Goal: Task Accomplishment & Management: Use online tool/utility

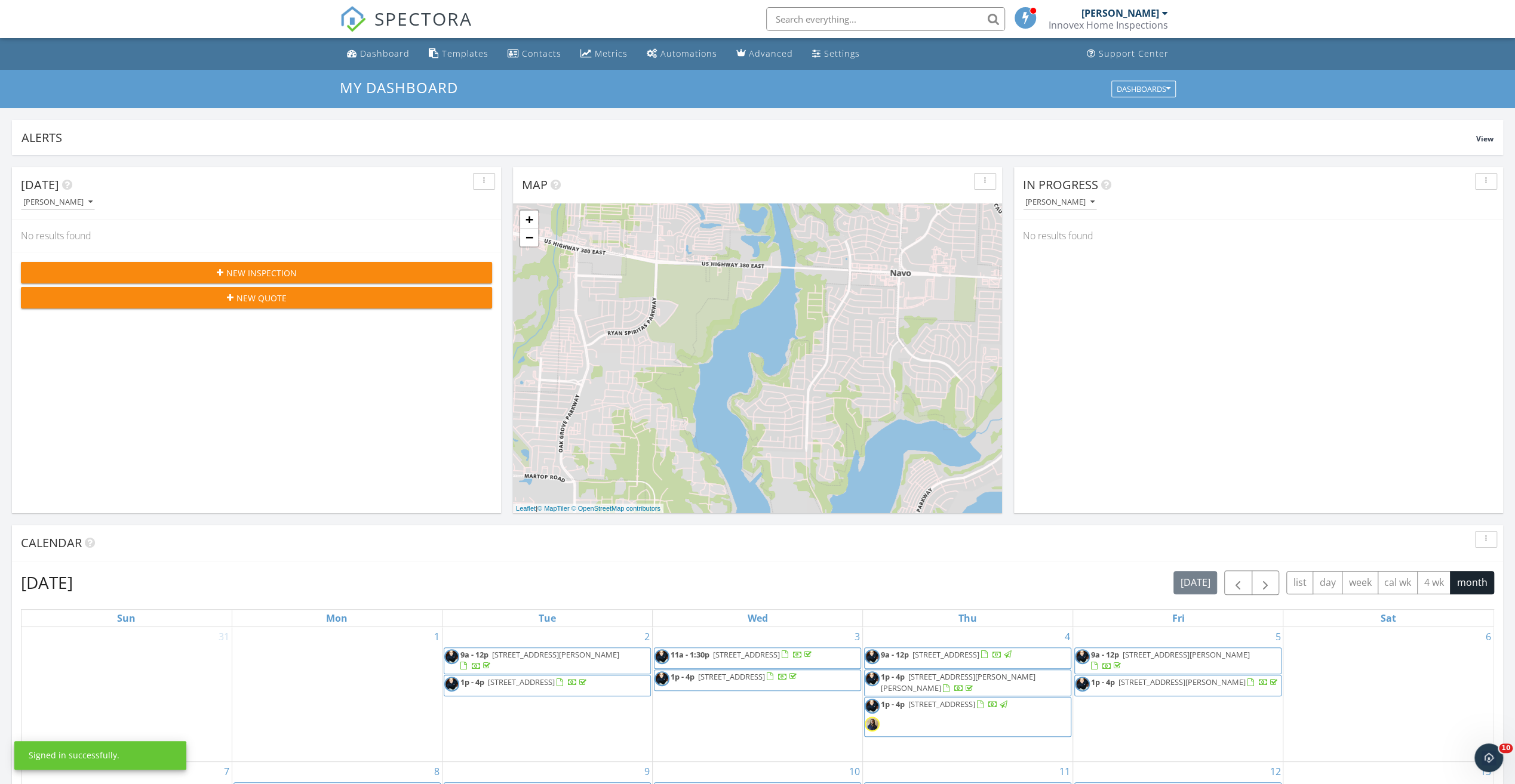
click at [853, 18] on input "text" at bounding box center [886, 18] width 239 height 24
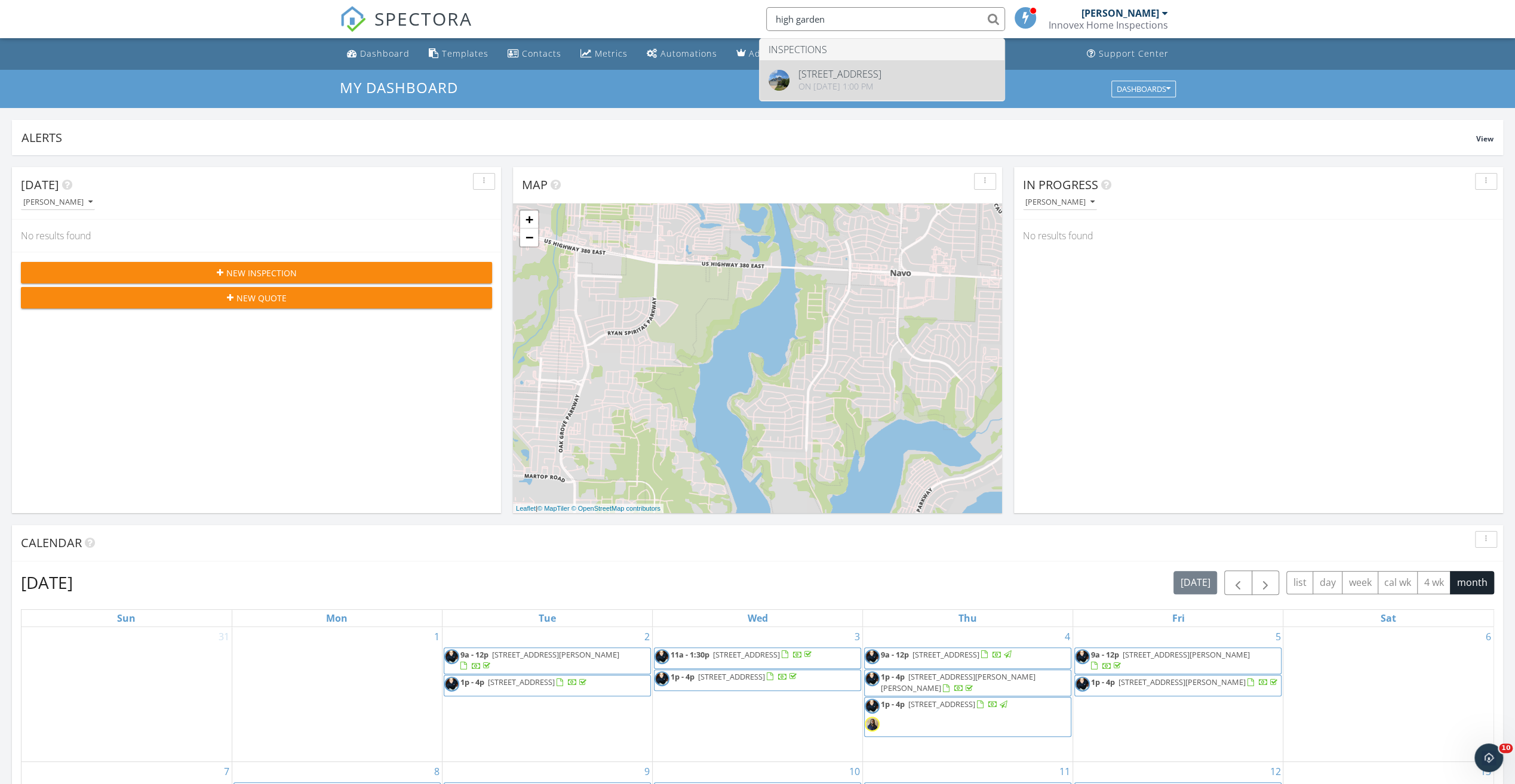
type input "high garden"
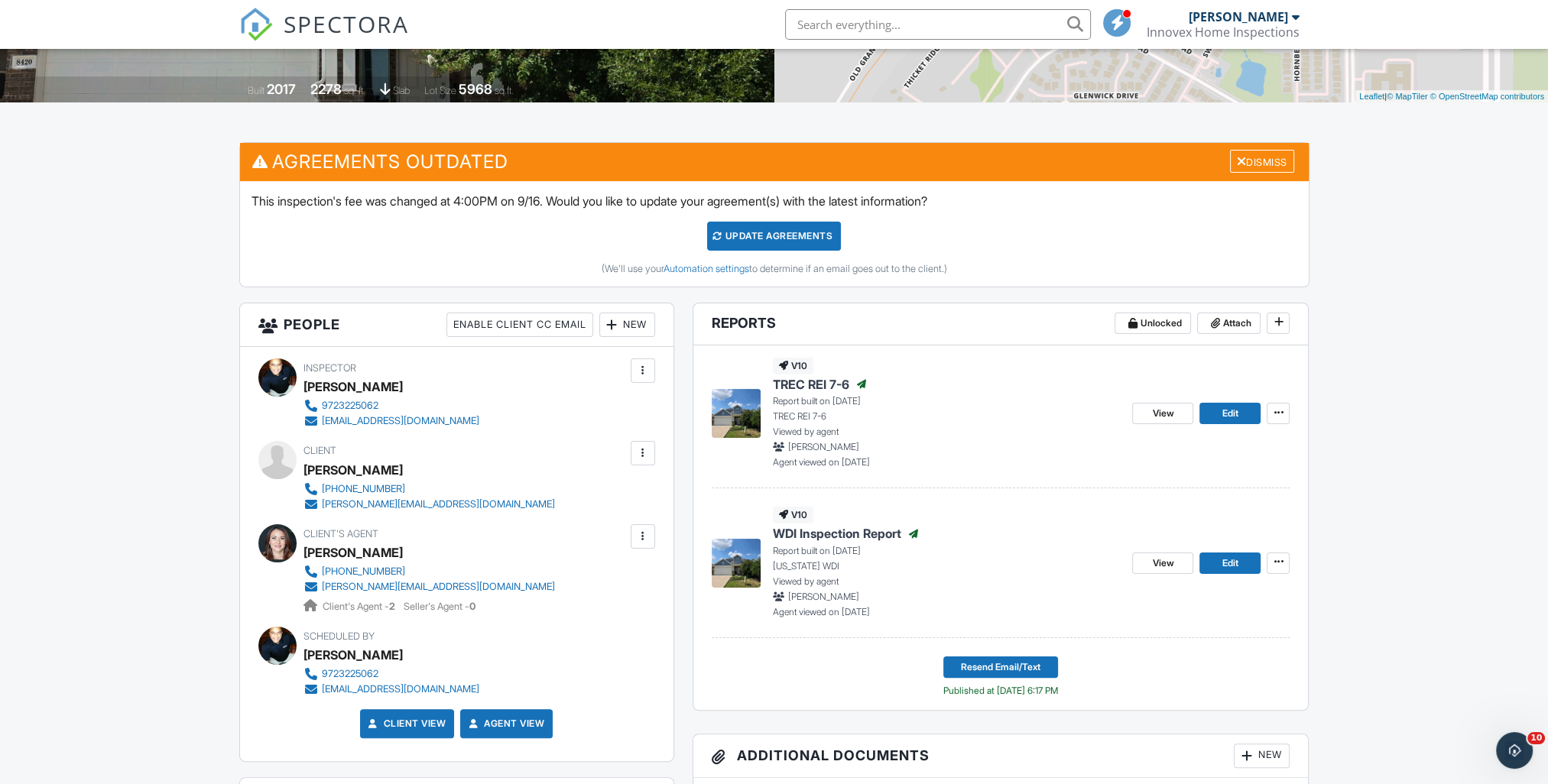
scroll to position [382, 0]
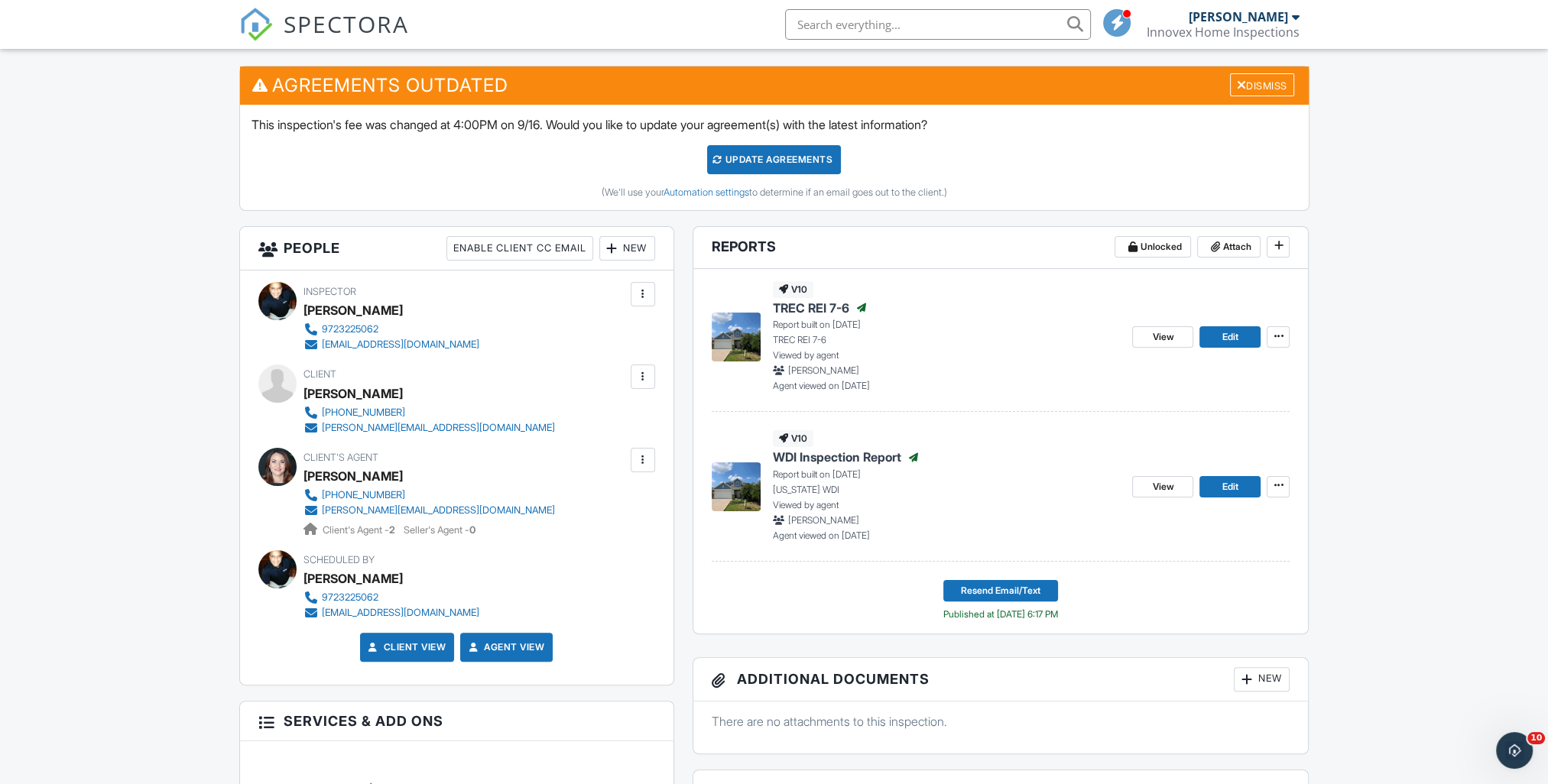
drag, startPoint x: 815, startPoint y: 454, endPoint x: 809, endPoint y: 447, distance: 9.2
click at [815, 454] on span "WDI Inspection Report" at bounding box center [836, 456] width 129 height 17
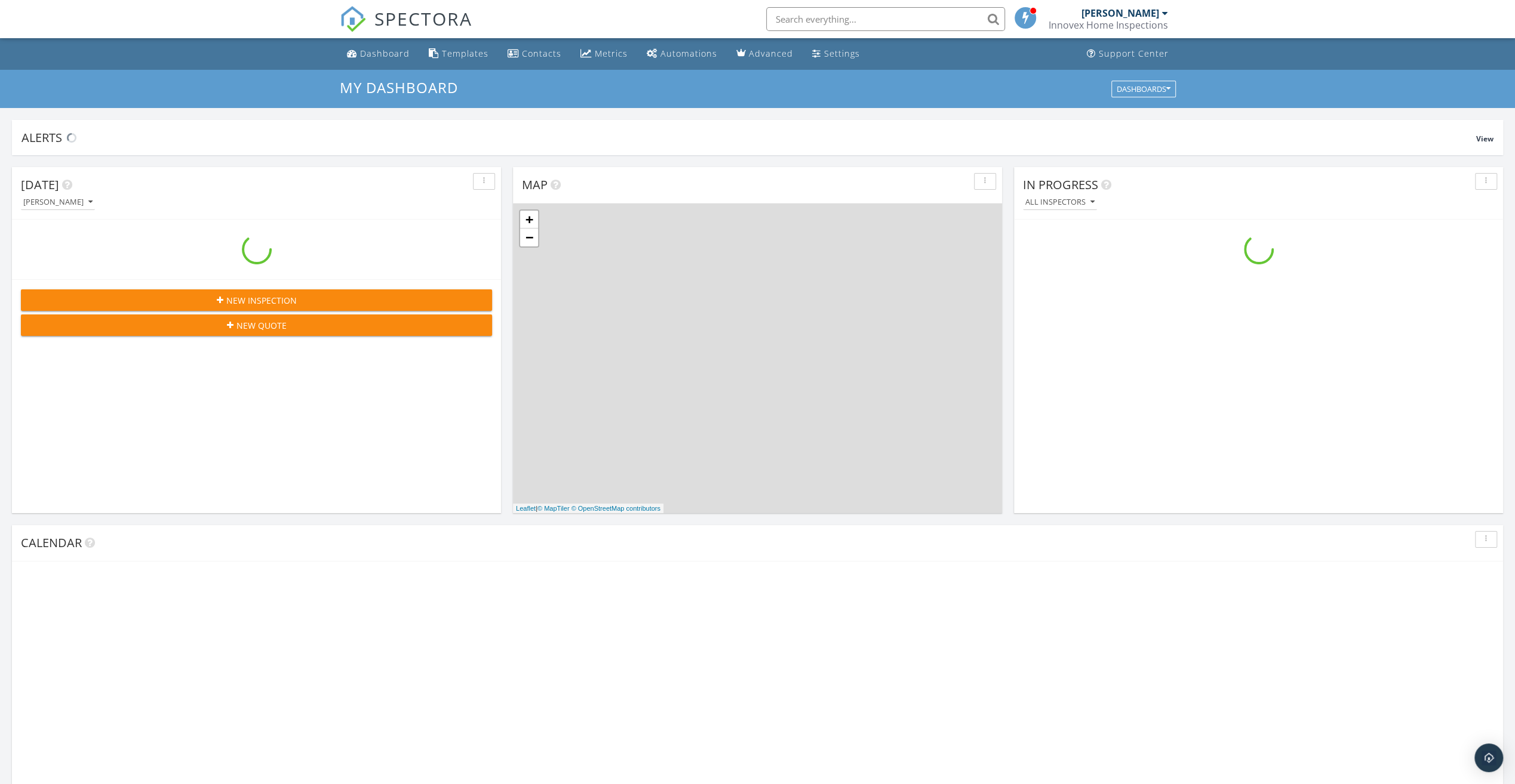
scroll to position [1104, 1533]
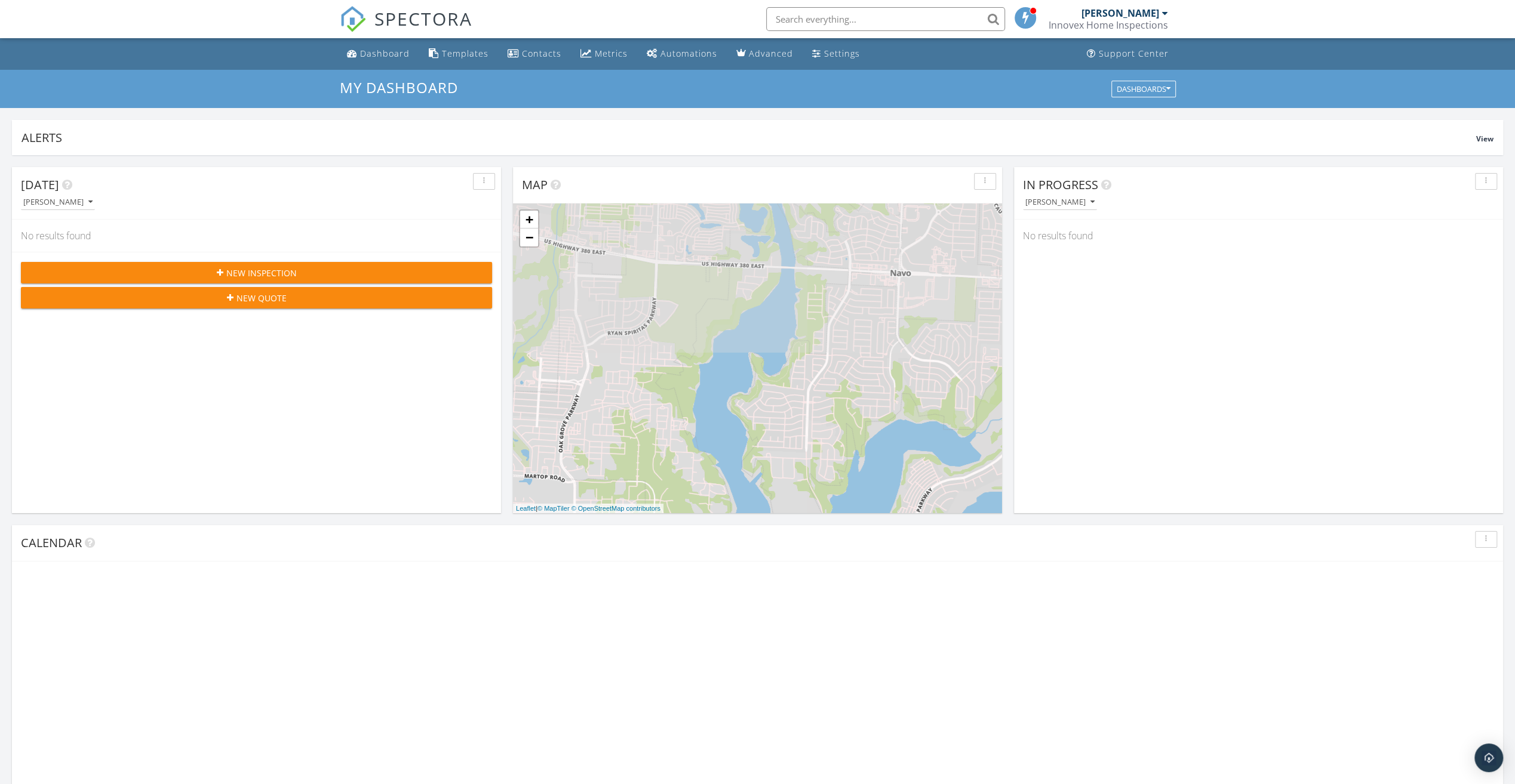
click at [878, 15] on input "text" at bounding box center [886, 18] width 239 height 24
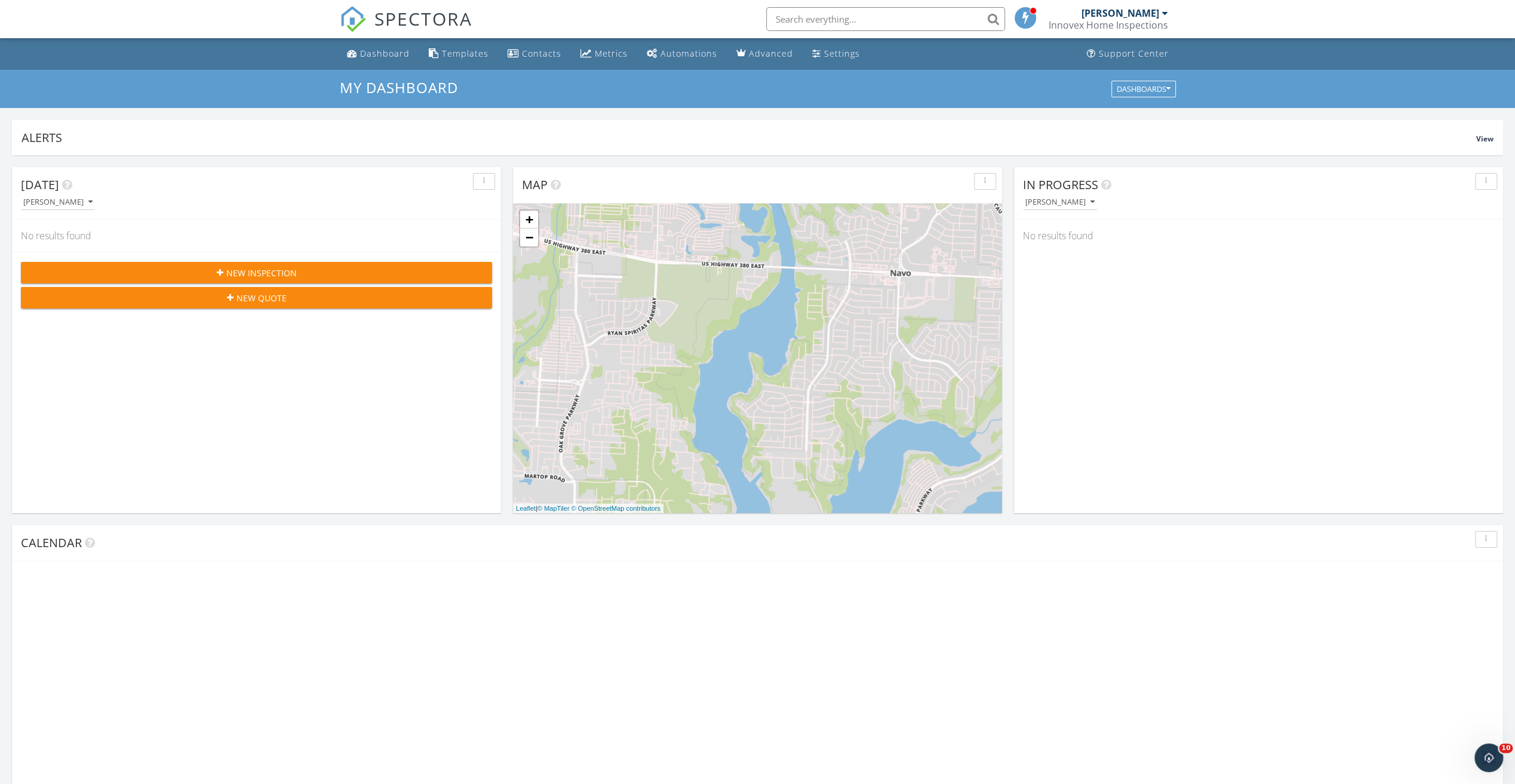
scroll to position [0, 0]
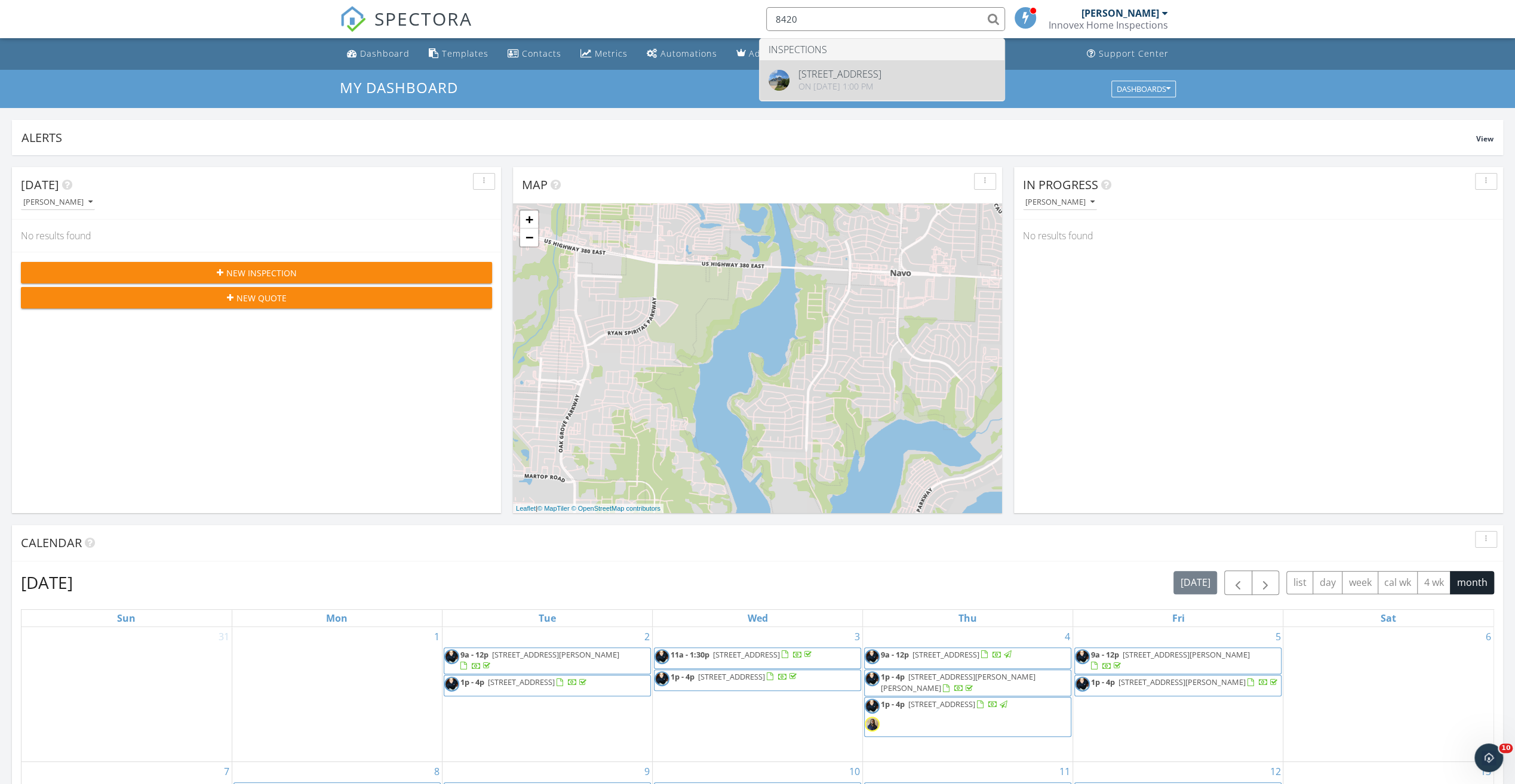
type input "8420"
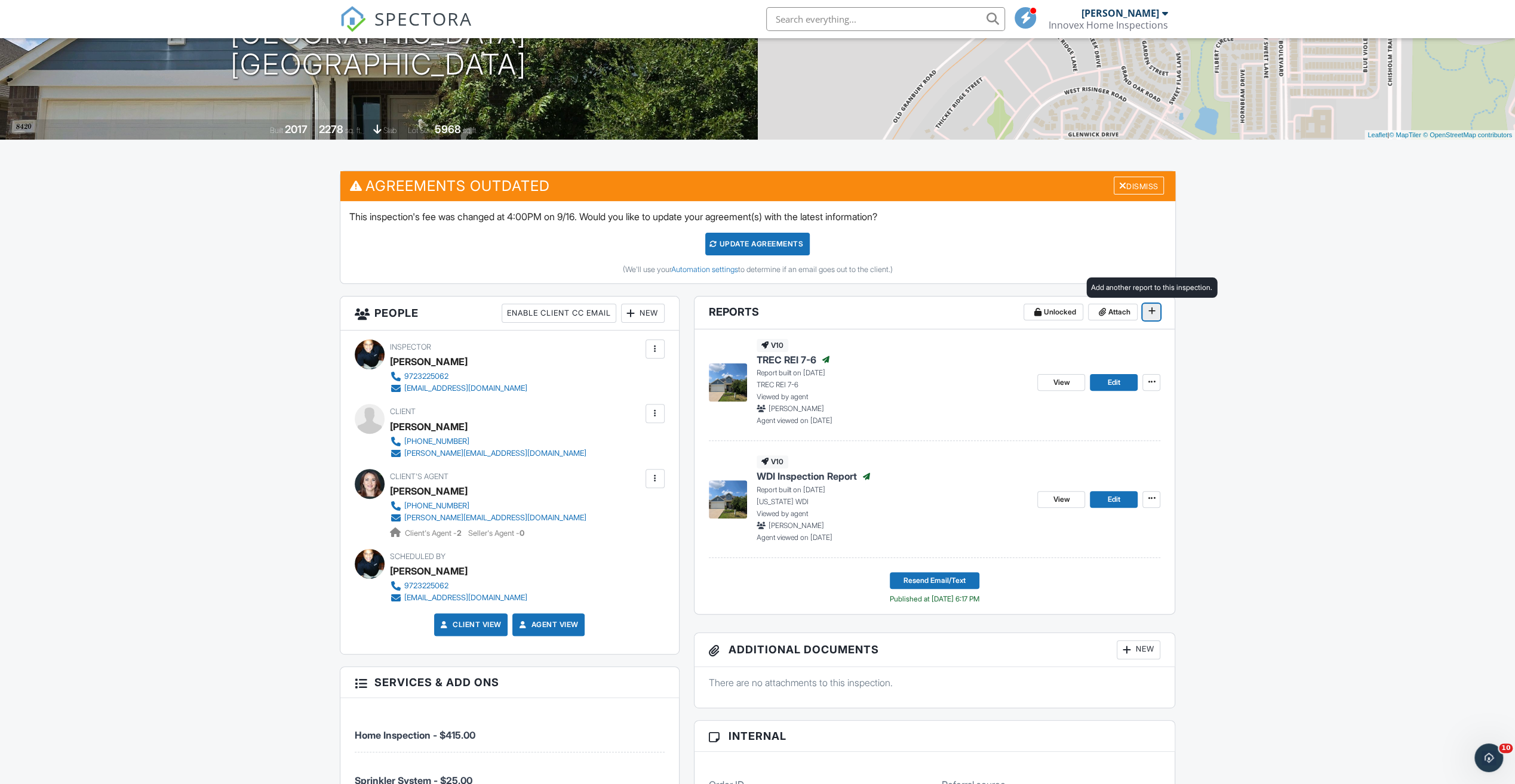
click at [1154, 308] on icon at bounding box center [1151, 310] width 7 height 8
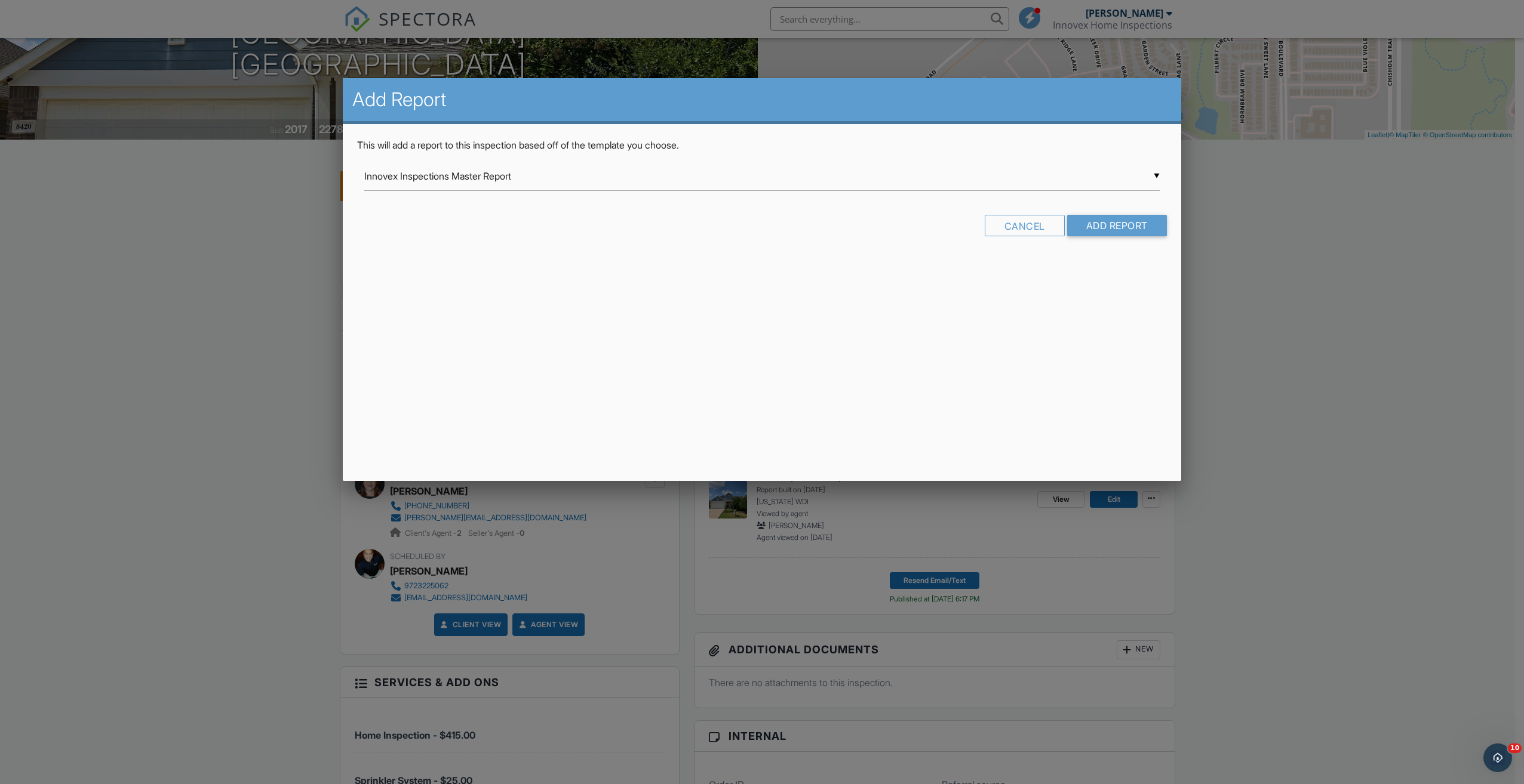
click at [1158, 173] on div "▼ Innovex Inspections Master Report Innovex Inspections Master Report Residenti…" at bounding box center [762, 176] width 796 height 29
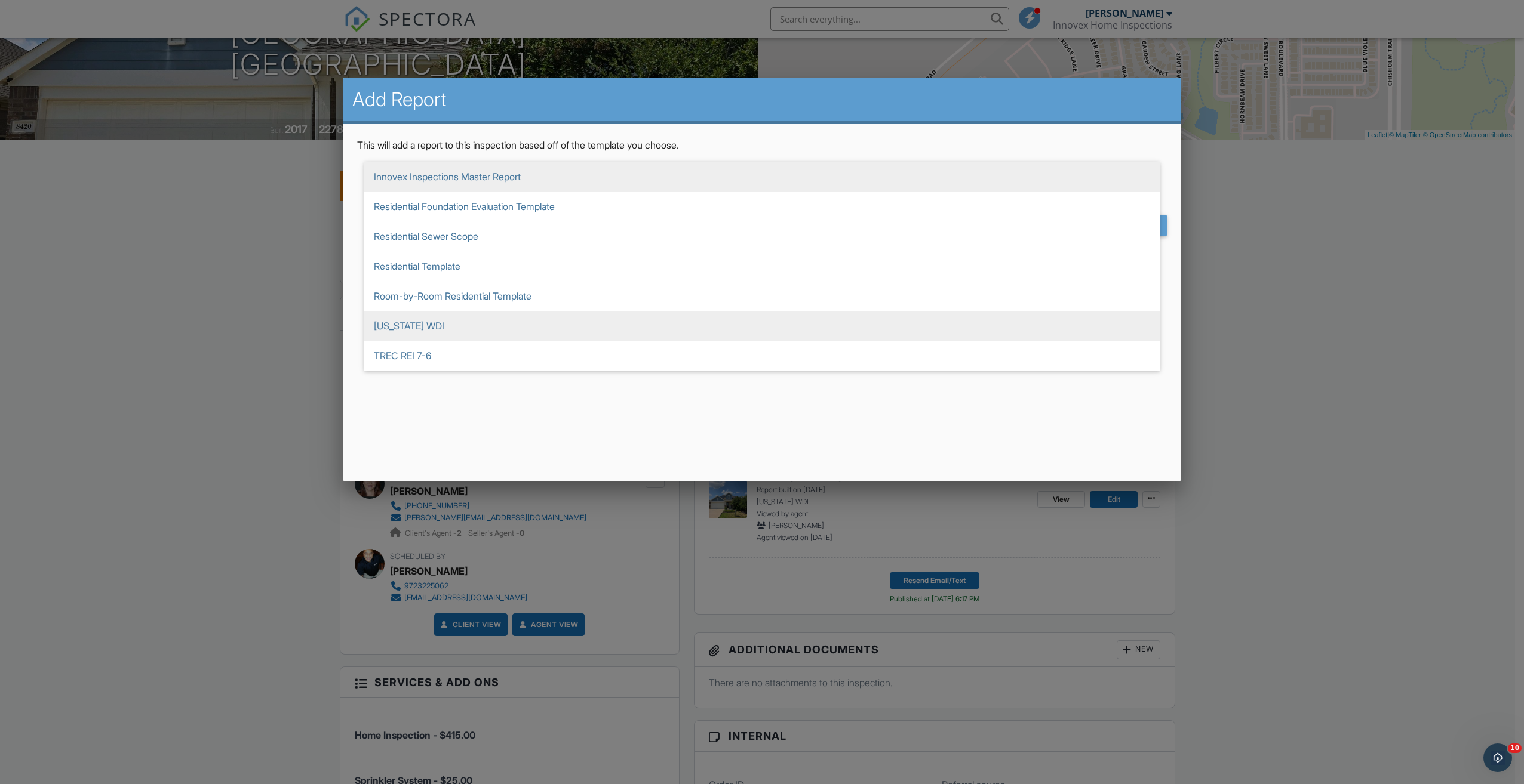
click at [399, 323] on span "[US_STATE] WDI" at bounding box center [762, 326] width 796 height 30
type input "[US_STATE] WDI"
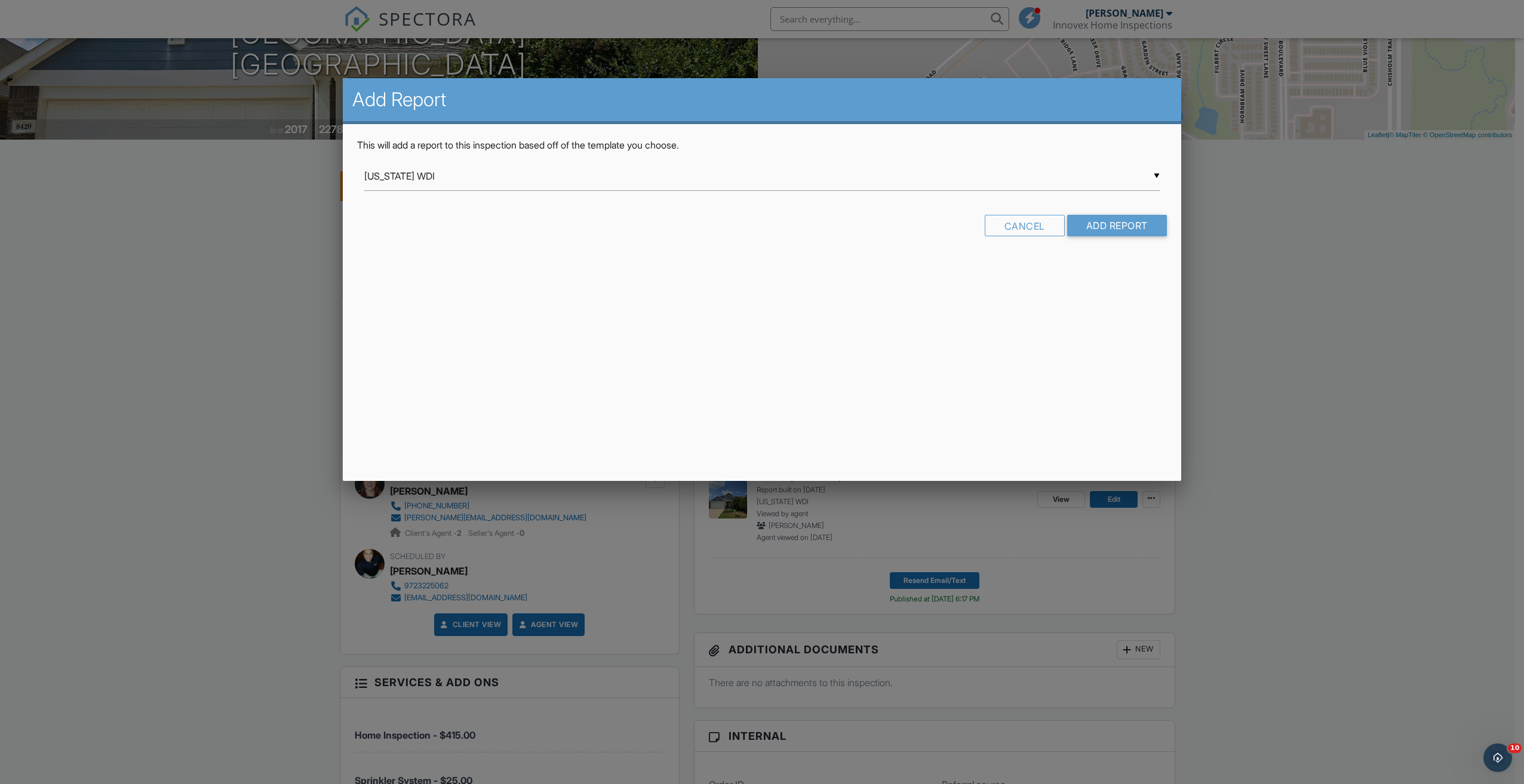
click at [575, 175] on div "▼ Texas WDI Innovex Inspections Master Report Residential Foundation Evaluation…" at bounding box center [762, 176] width 796 height 29
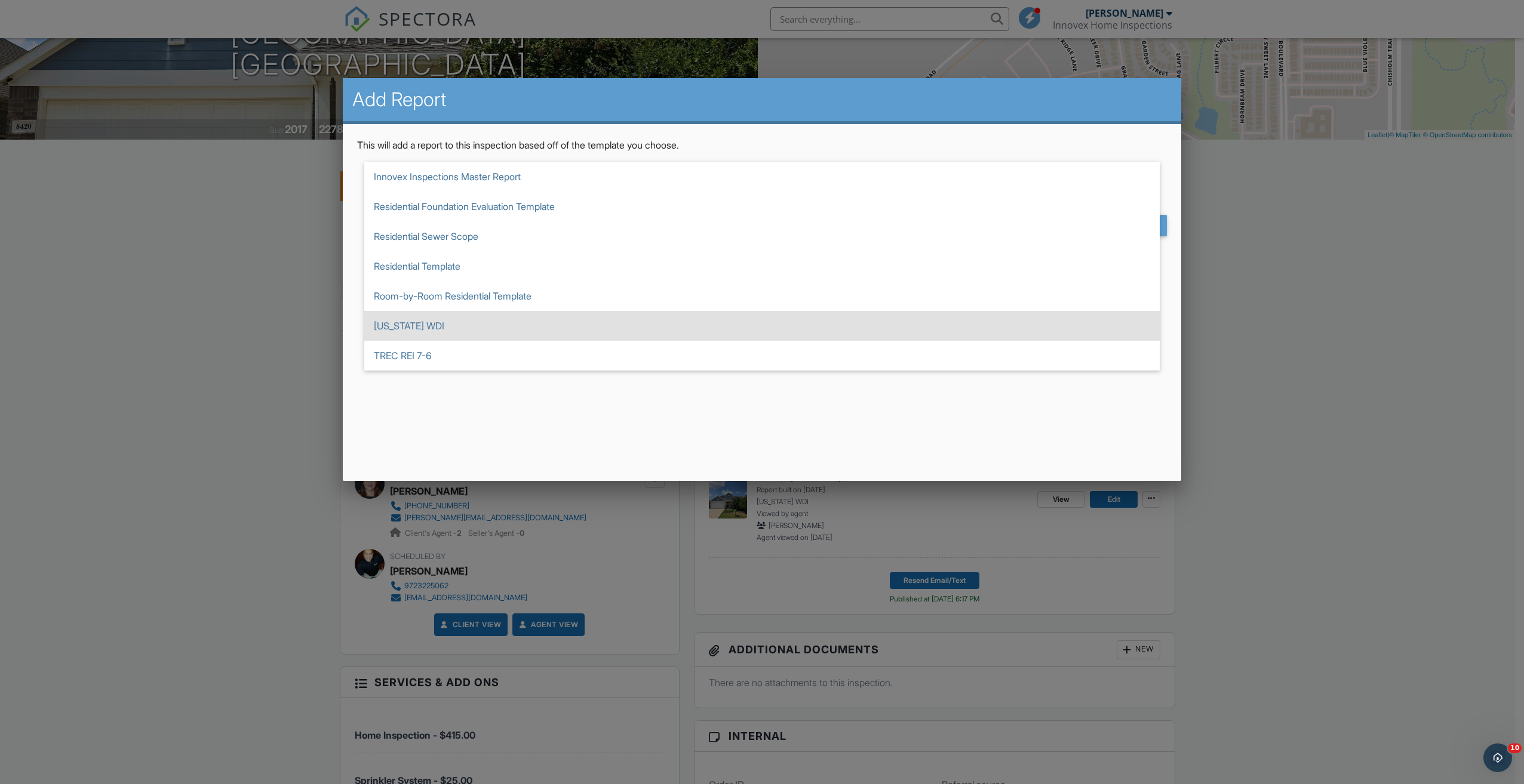
click at [419, 323] on span "Texas WDI" at bounding box center [762, 326] width 796 height 30
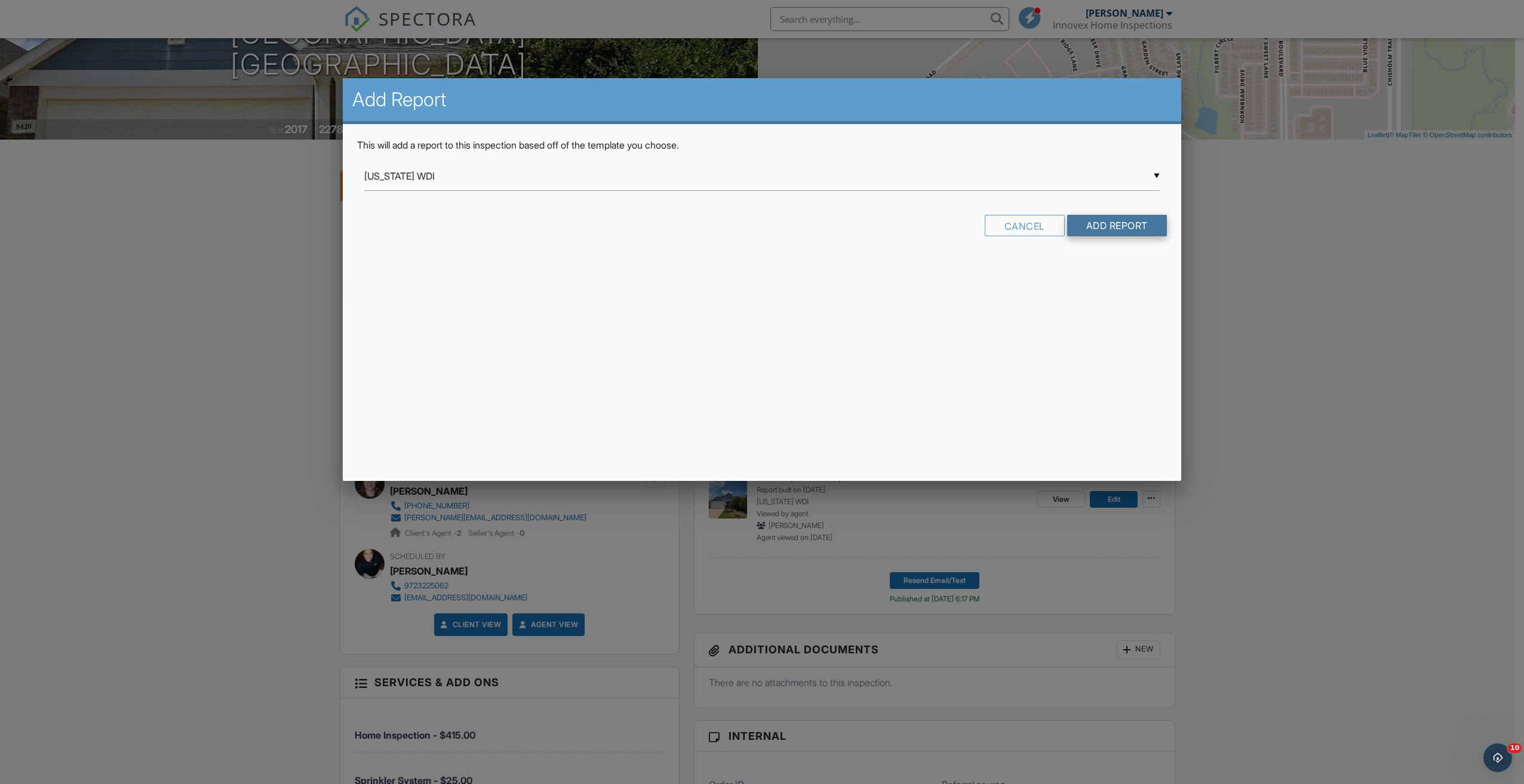
click at [1103, 222] on input "Add Report" at bounding box center [1117, 225] width 100 height 21
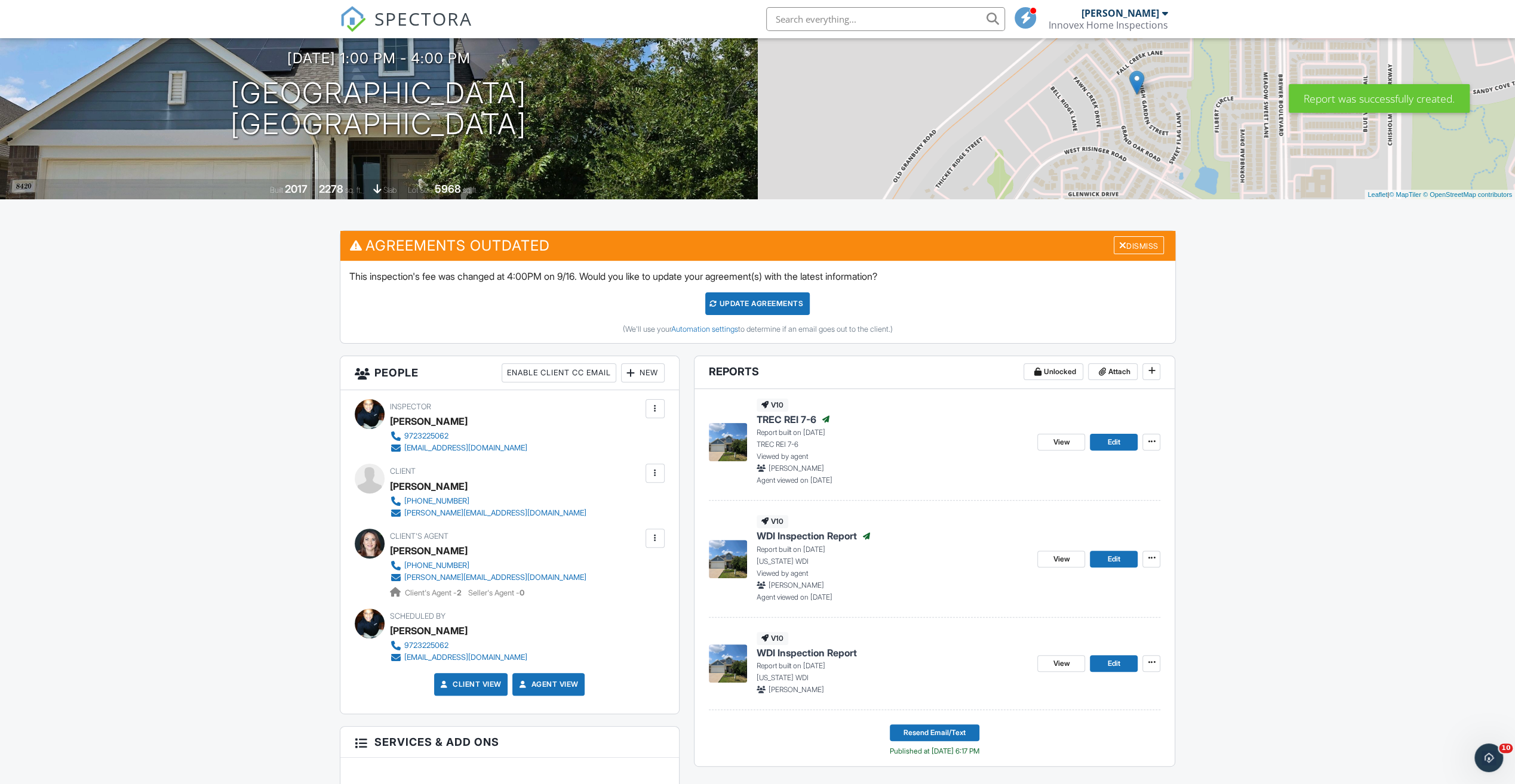
scroll to position [179, 0]
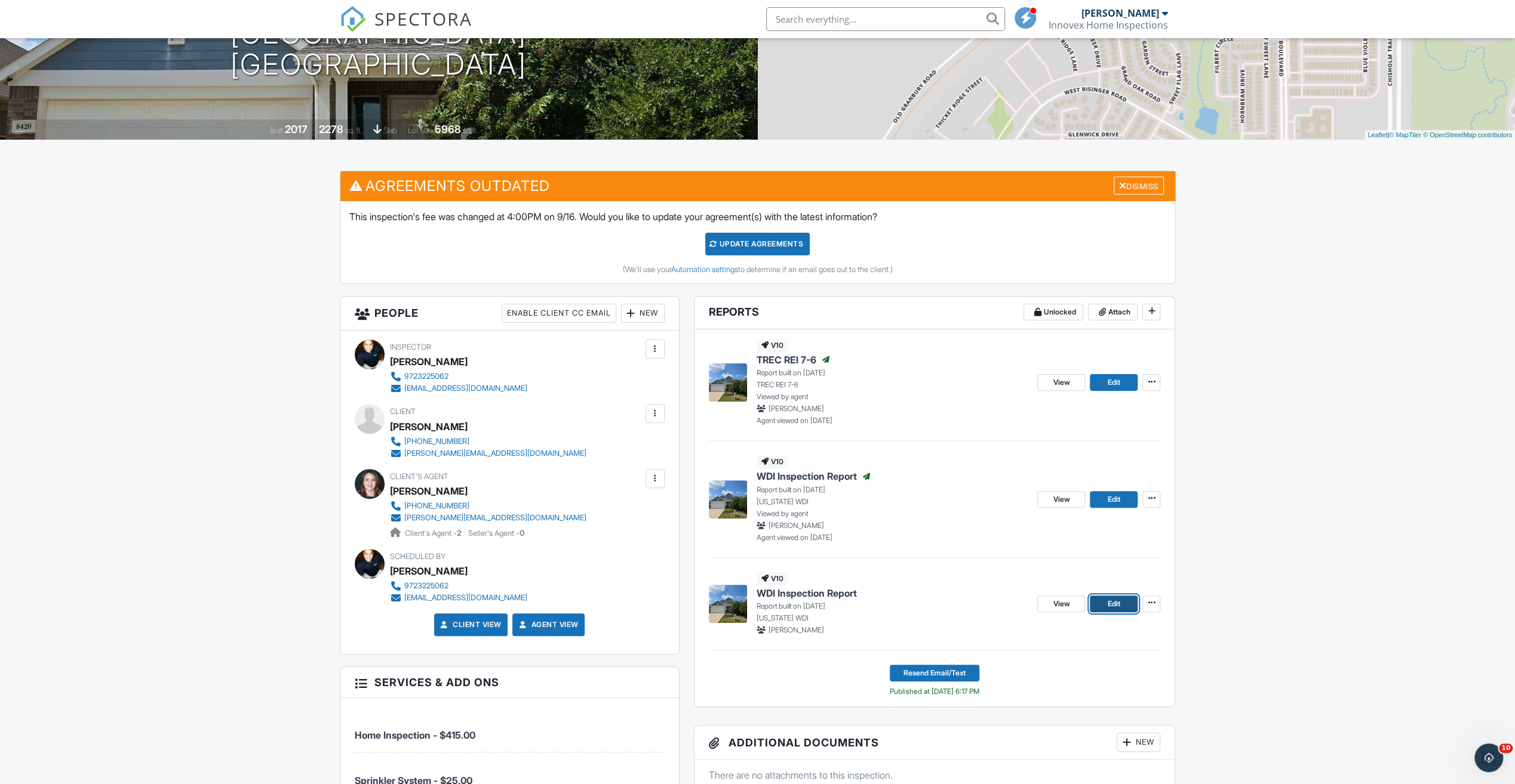
click at [1109, 600] on span "Edit" at bounding box center [1114, 604] width 12 height 12
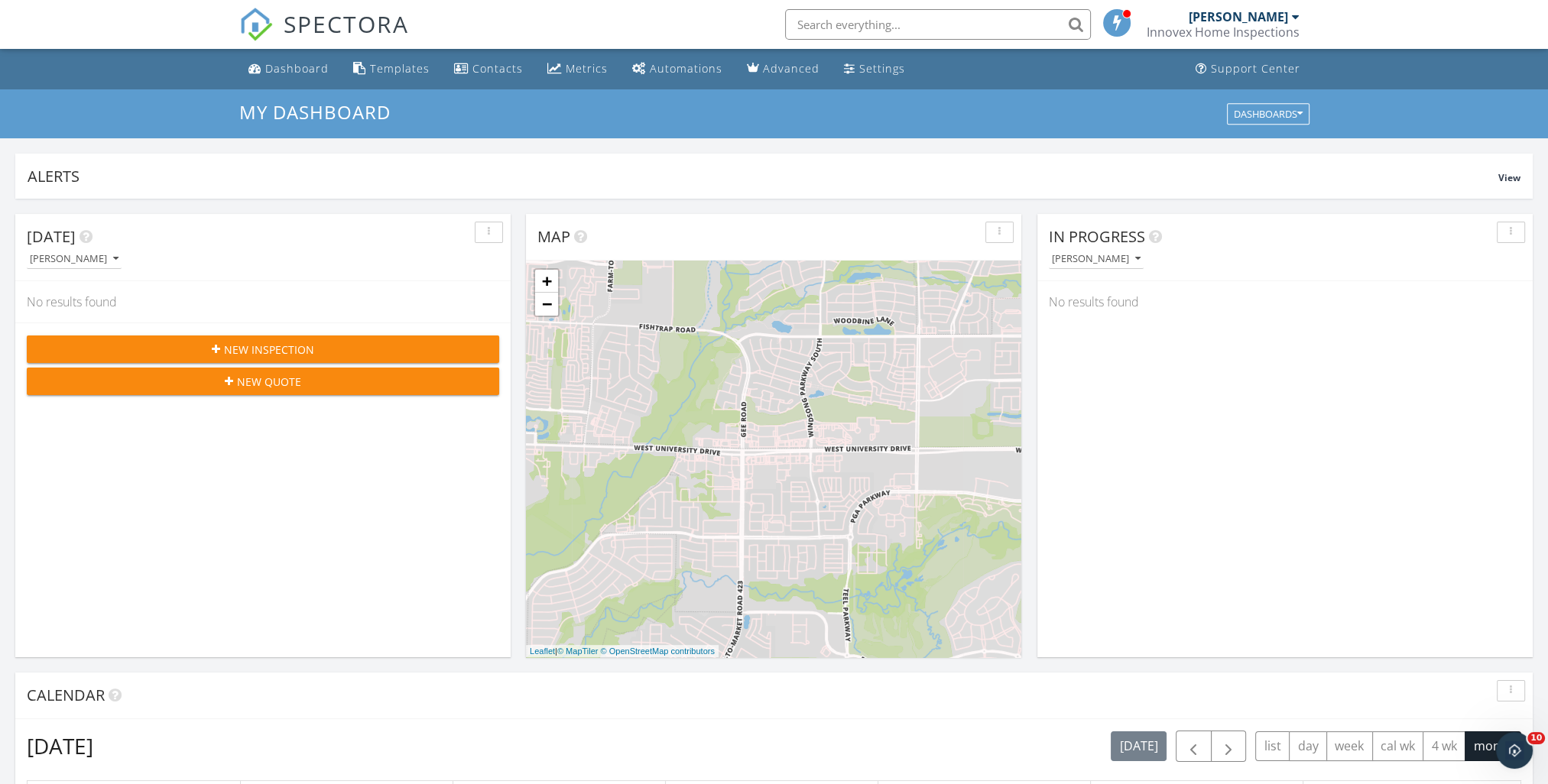
scroll to position [1415, 1572]
click at [869, 26] on input "text" at bounding box center [938, 24] width 306 height 30
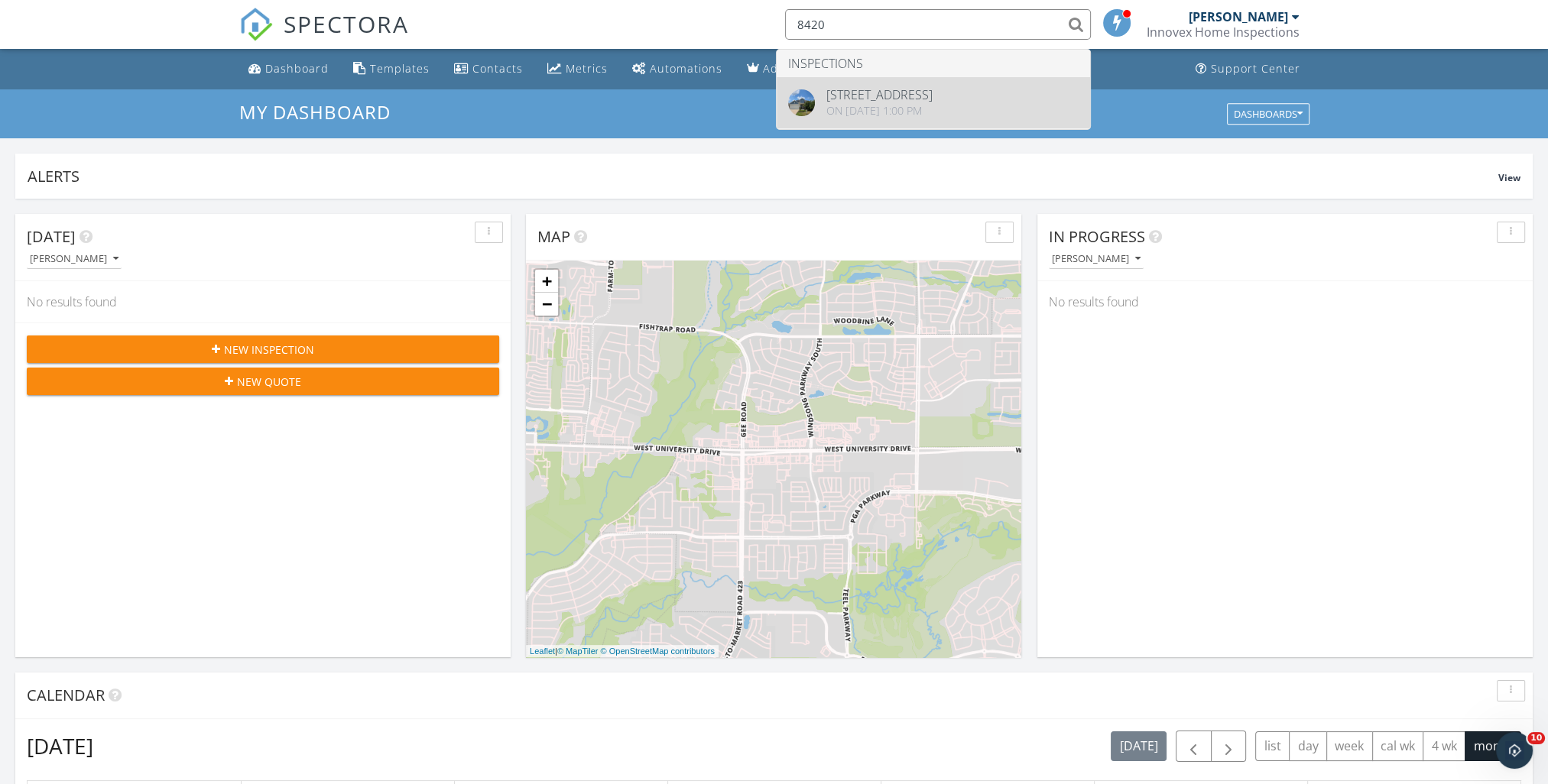
type input "8420"
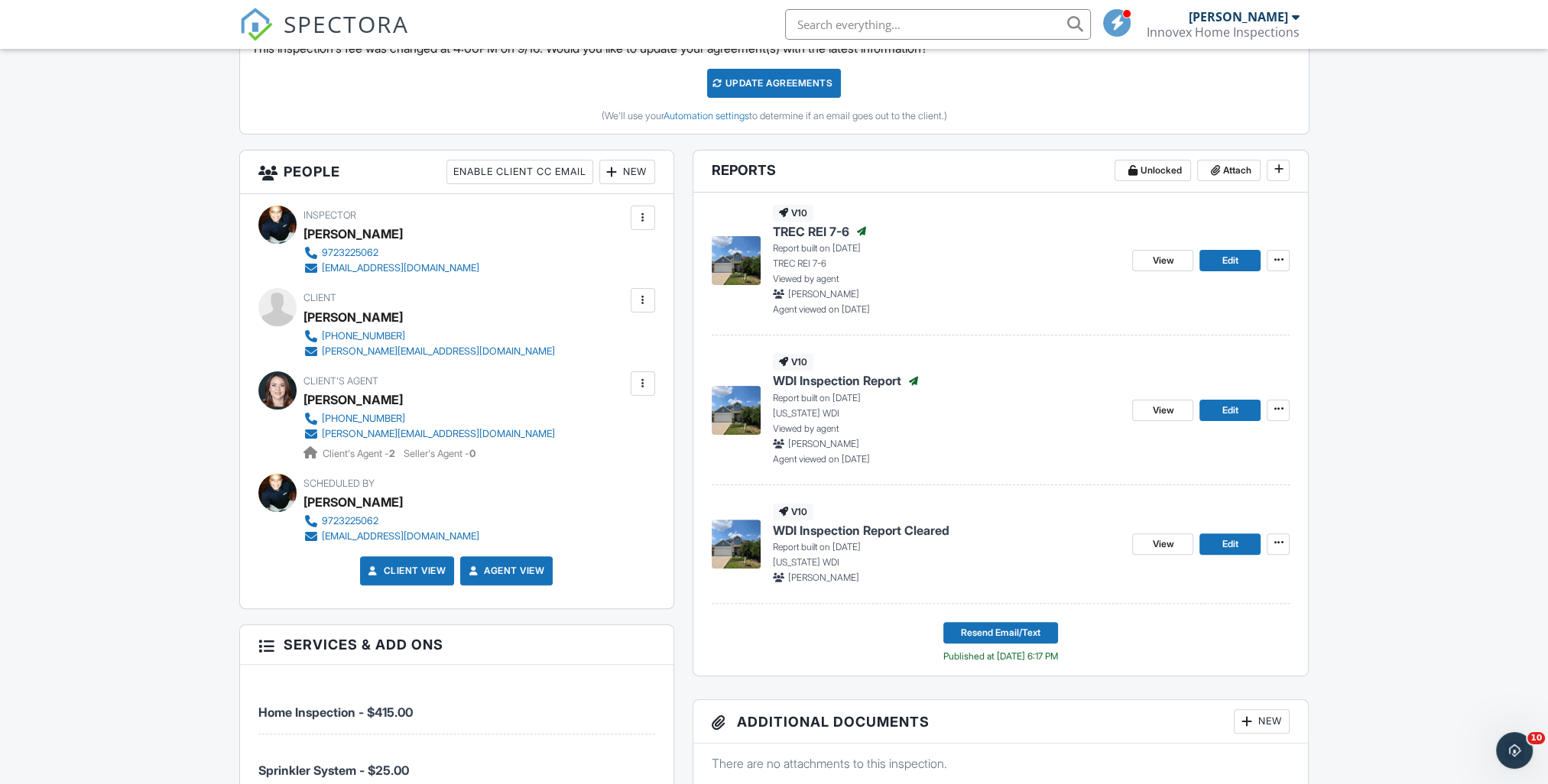
click at [806, 379] on span "WDI Inspection Report" at bounding box center [836, 380] width 129 height 17
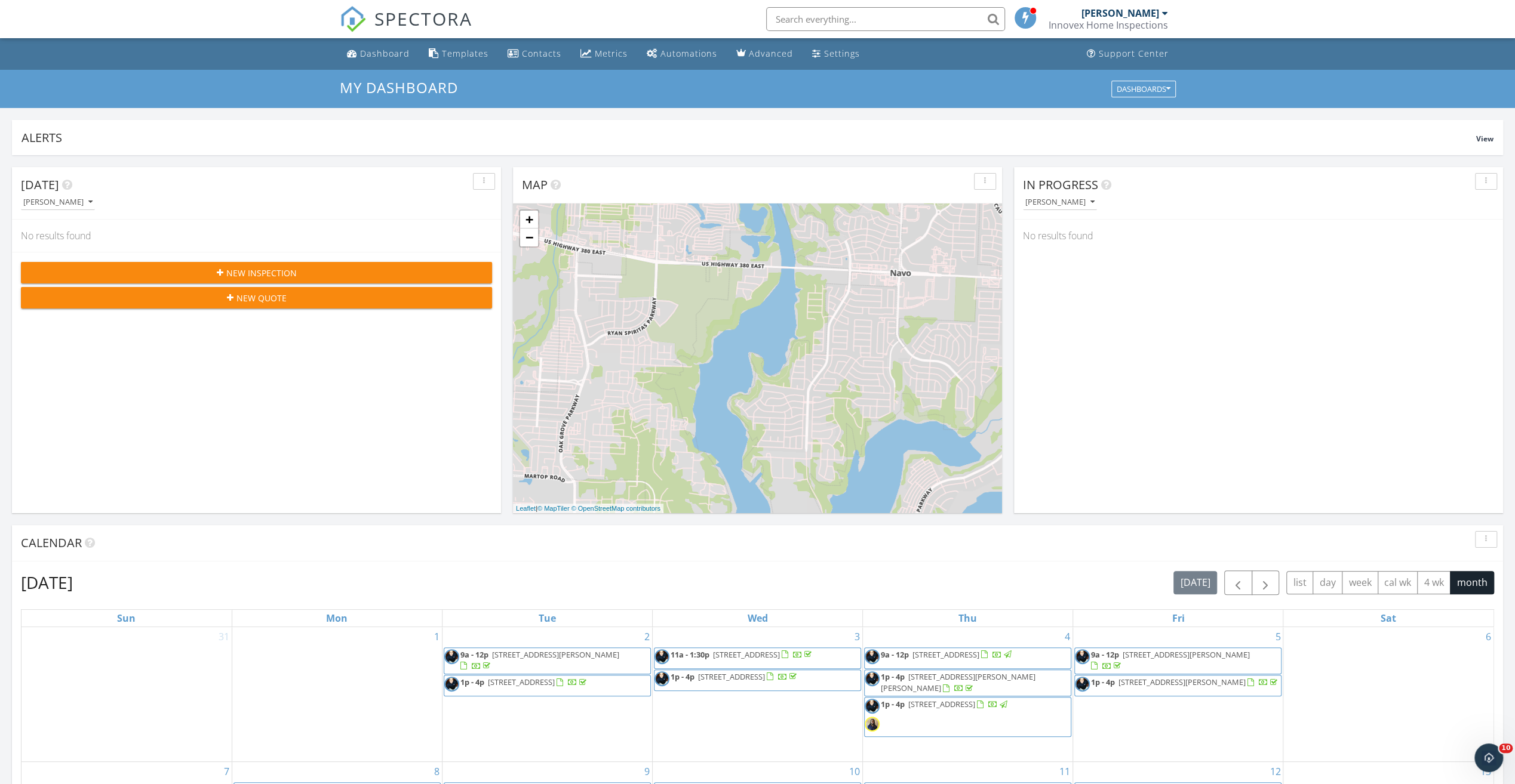
drag, startPoint x: 910, startPoint y: 20, endPoint x: 899, endPoint y: 21, distance: 11.0
click at [909, 20] on input "text" at bounding box center [886, 18] width 239 height 24
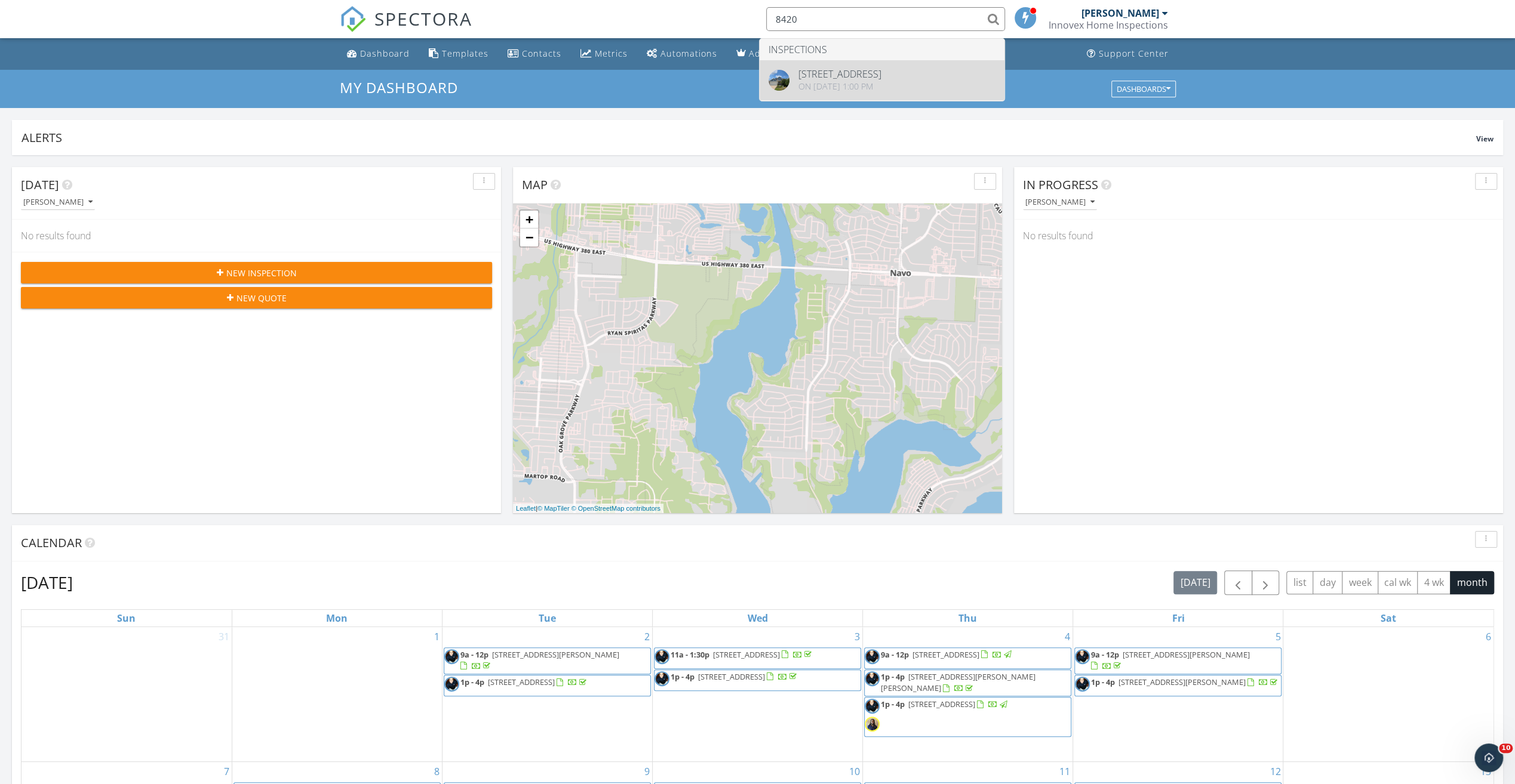
type input "8420"
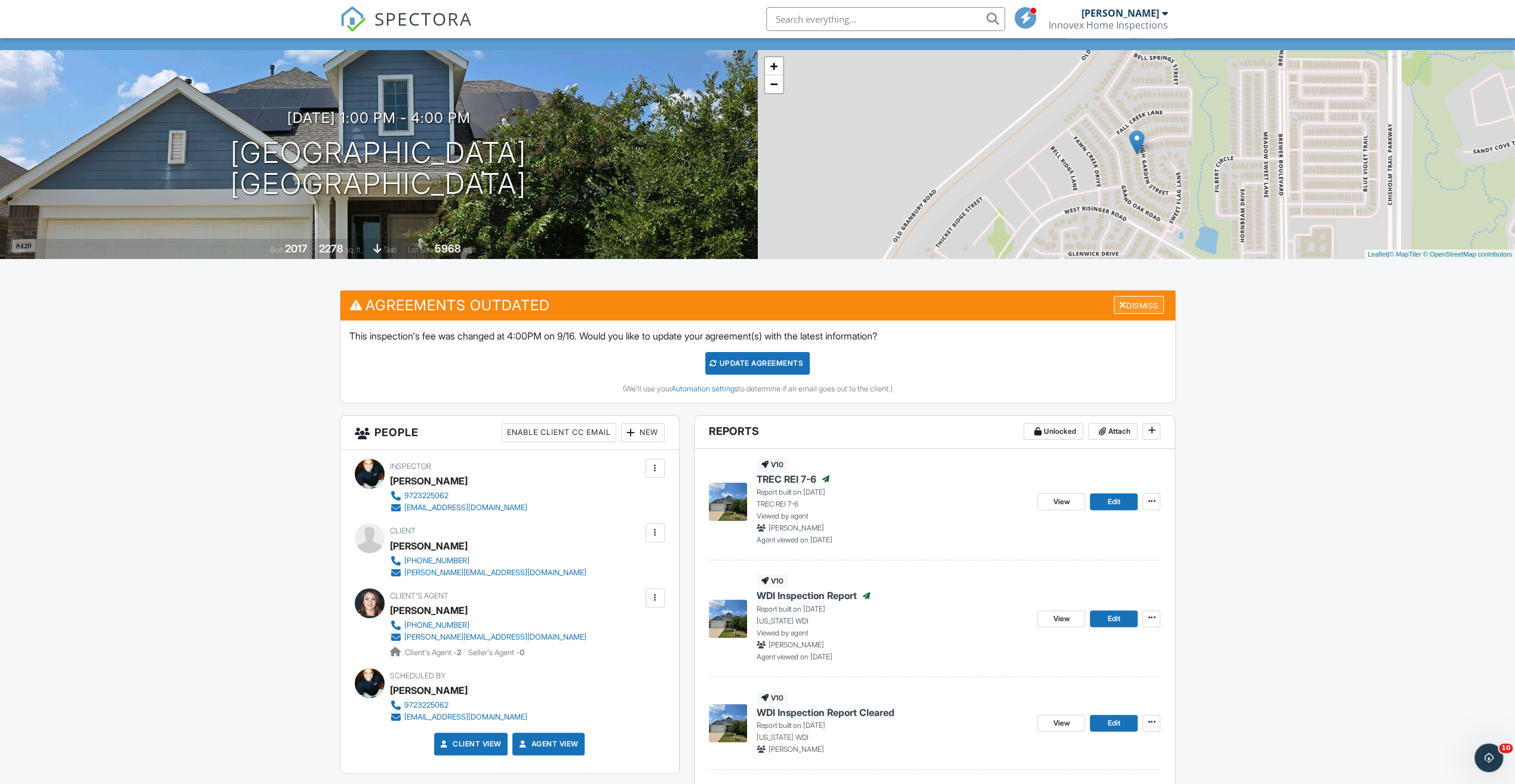
scroll to position [120, 0]
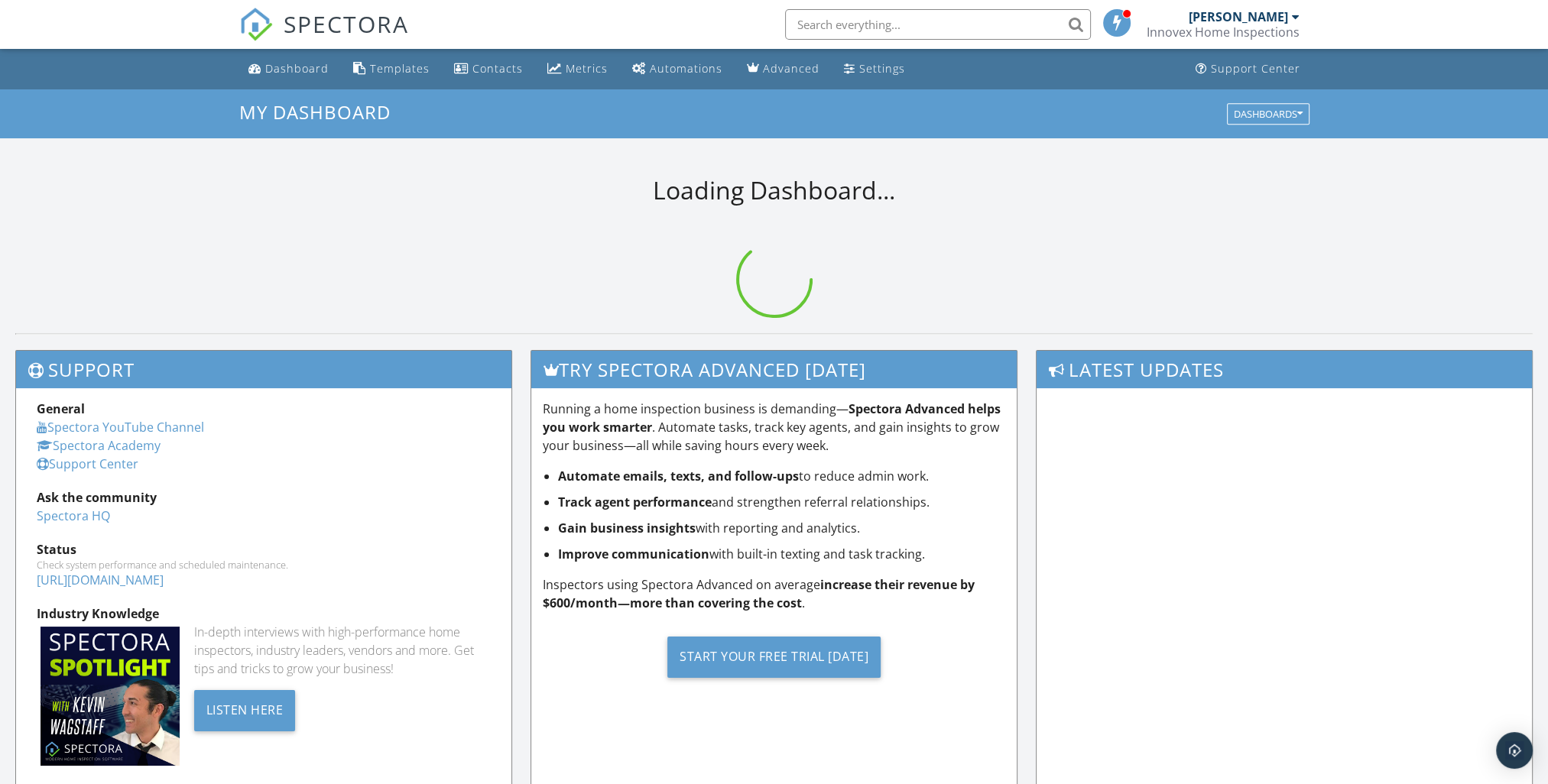
click at [934, 26] on input "text" at bounding box center [938, 24] width 306 height 30
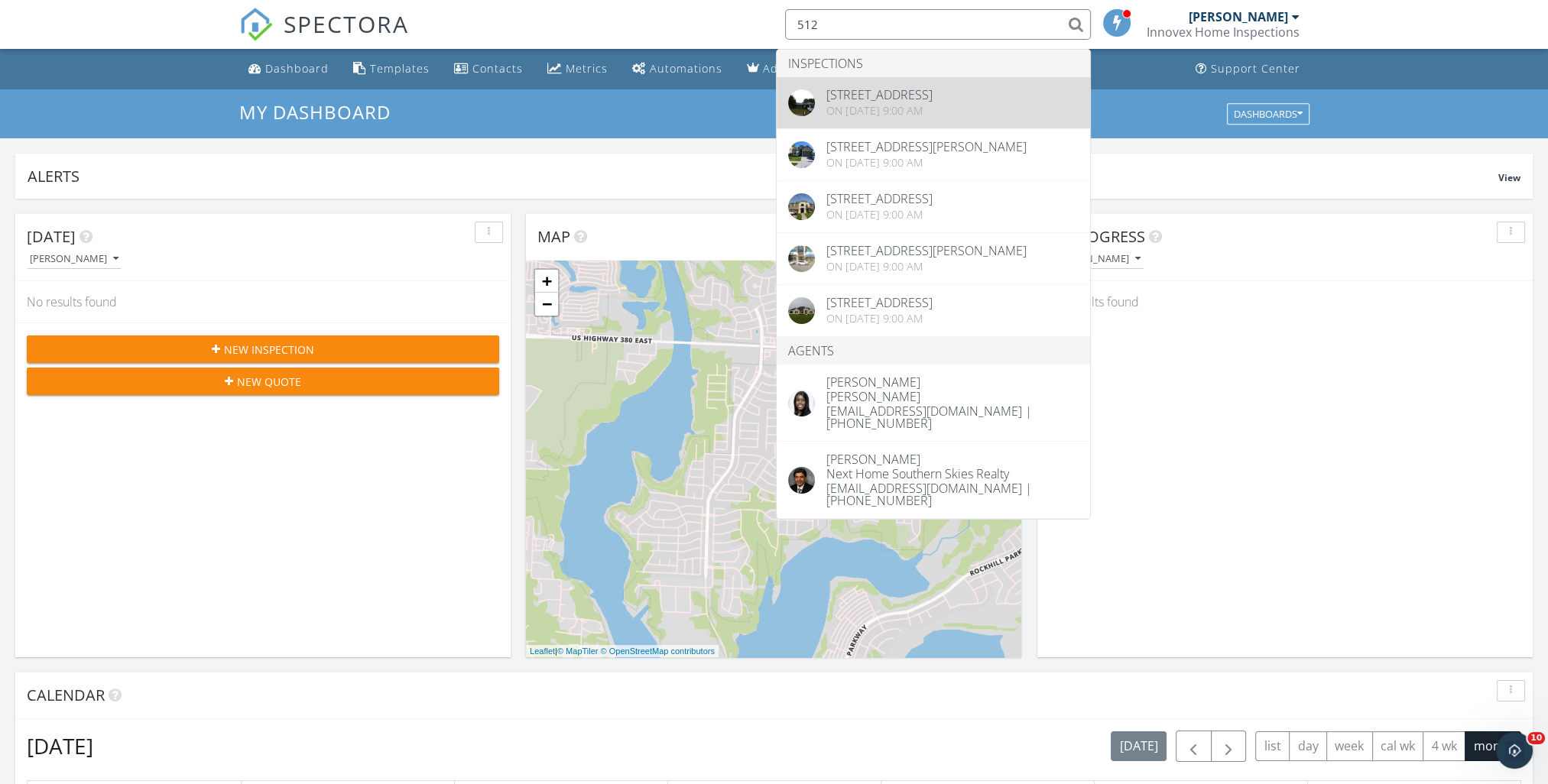
type input "512"
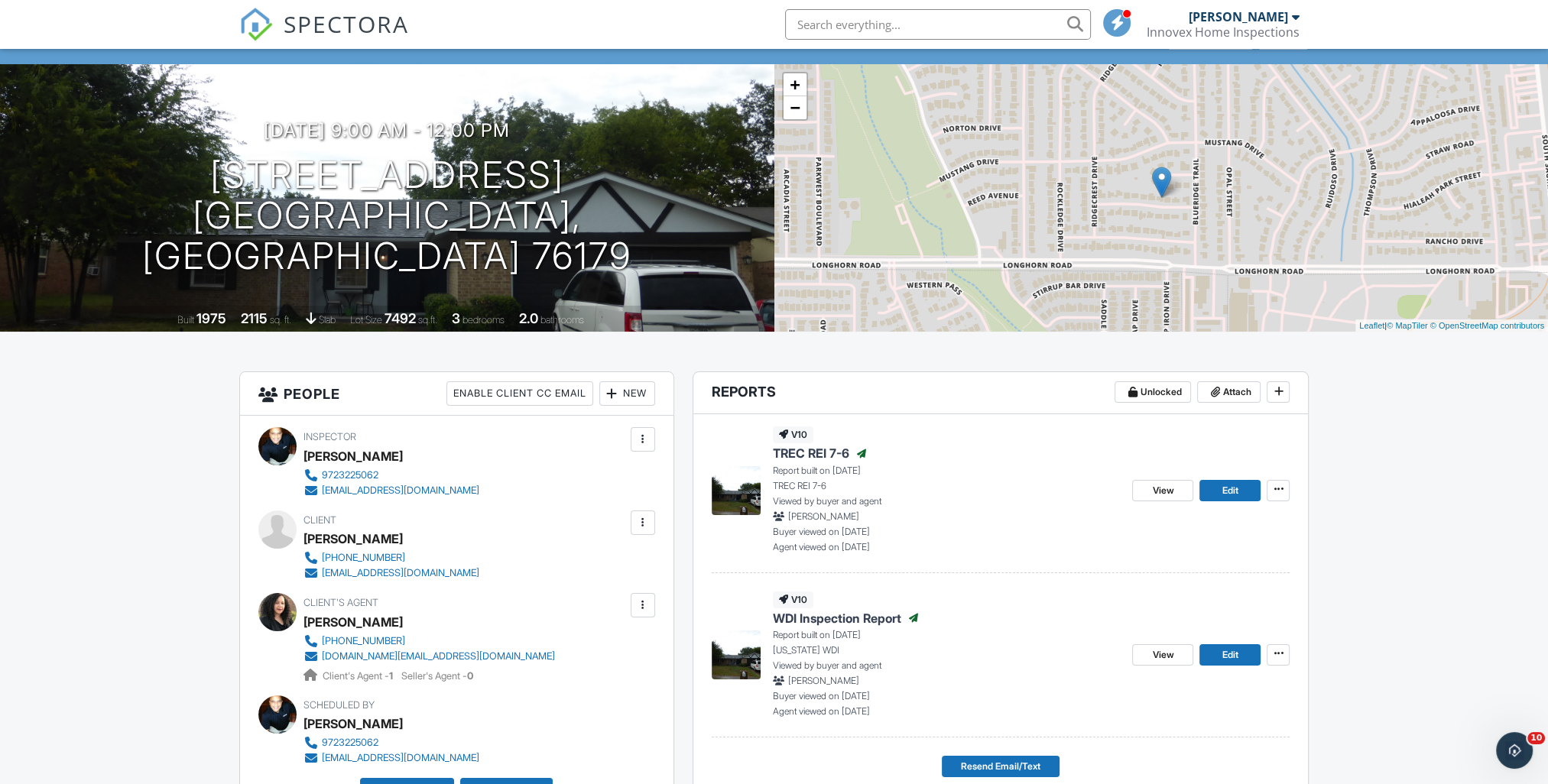
scroll to position [230, 0]
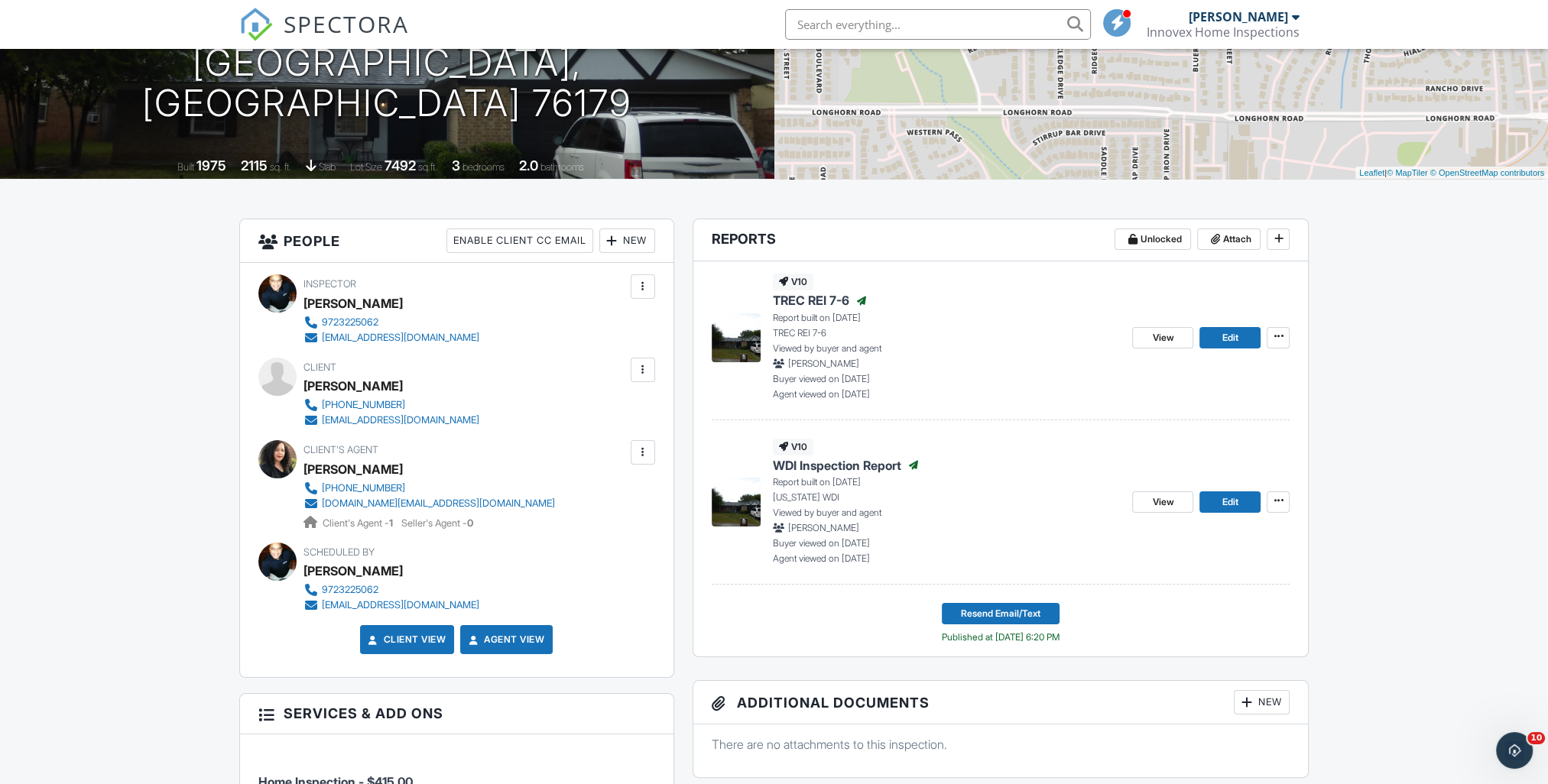
click at [805, 463] on span "WDI Inspection Report" at bounding box center [836, 465] width 129 height 17
